Goal: Task Accomplishment & Management: Manage account settings

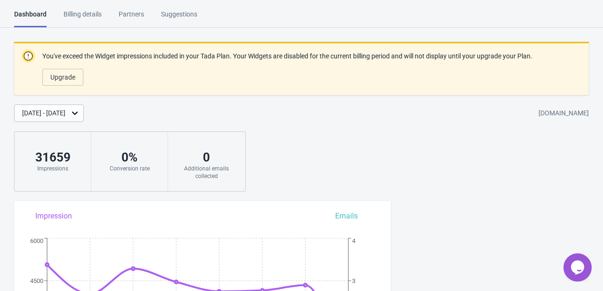
click at [79, 8] on html "Dashboard Billing details Partners Suggestions Dashboard Billing details Partne…" at bounding box center [301, 145] width 603 height 291
click at [85, 17] on div "Billing details" at bounding box center [83, 17] width 38 height 16
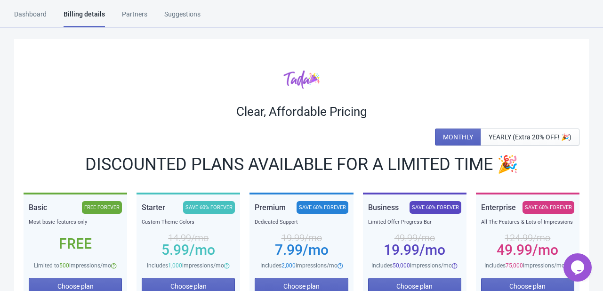
scroll to position [188, 0]
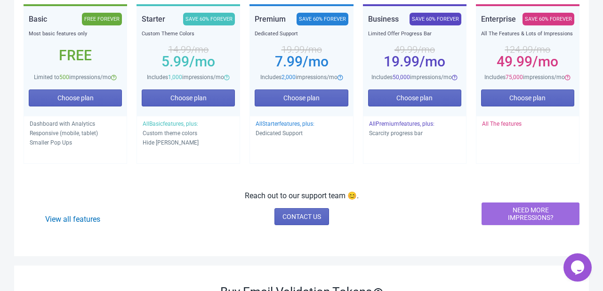
click at [533, 214] on span "NEED MORE IMPRESSIONS?" at bounding box center [530, 213] width 82 height 15
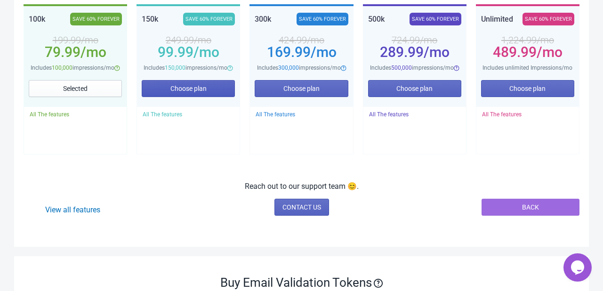
click at [200, 85] on span "Choose plan" at bounding box center [188, 89] width 36 height 8
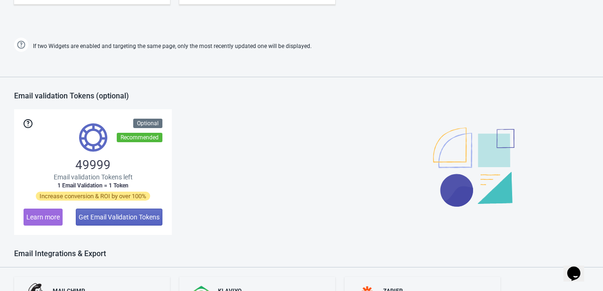
scroll to position [518, 0]
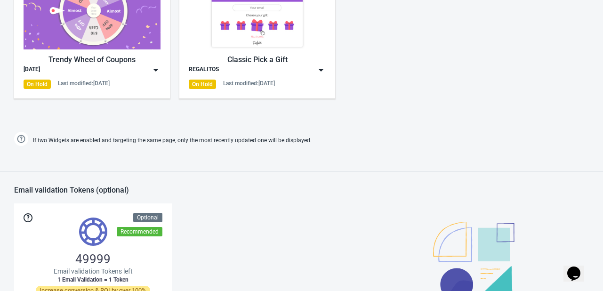
click at [162, 71] on div "Trendy Wheel of Coupons [DATE] On Hold Last modified: [DATE]" at bounding box center [92, 30] width 156 height 135
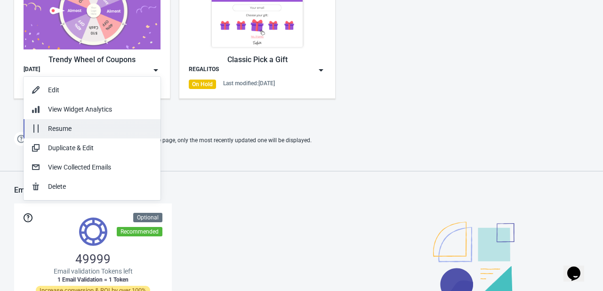
click at [72, 128] on div "Resume" at bounding box center [100, 129] width 105 height 10
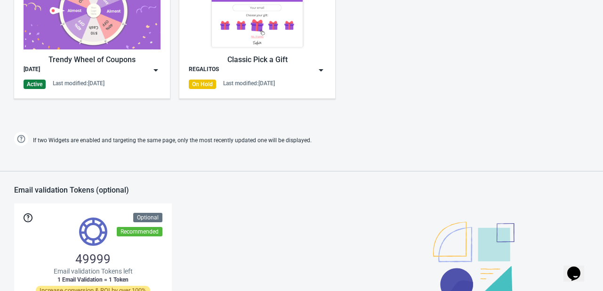
click at [438, 66] on div "Trendy Wheel of Coupons [DATE] Active Last modified: [DATE] Classic Pick a Gift…" at bounding box center [301, 38] width 603 height 169
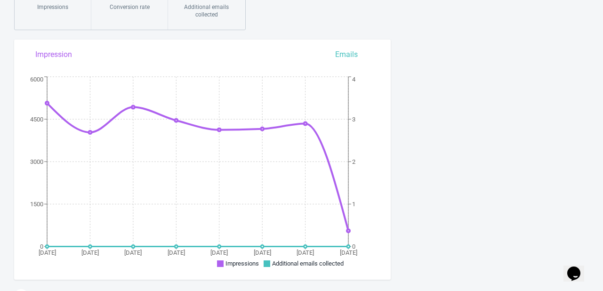
scroll to position [0, 0]
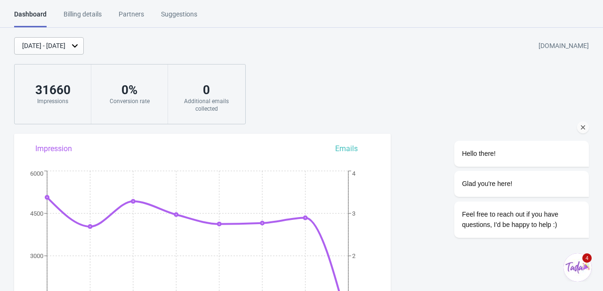
click at [445, 79] on div "Hello there! Glad you're here! Feel free to reach out if you have questions, I'…" at bounding box center [508, 104] width 169 height 283
click at [341, 71] on div "Aug 22, 2025 - Aug 29, 2025 acuarella-store.myshopify.com 31660 Impressions 0 %…" at bounding box center [301, 80] width 603 height 87
